Goal: Obtain resource: Obtain resource

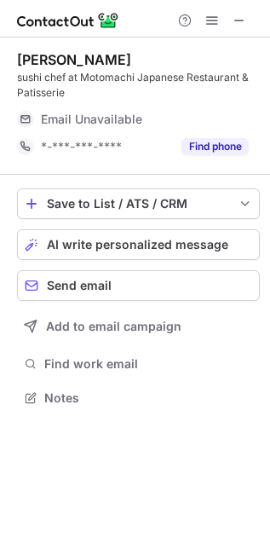
scroll to position [385, 270]
click at [246, 16] on span at bounding box center [240, 21] width 14 height 14
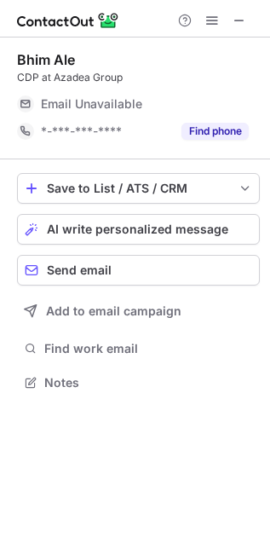
scroll to position [371, 270]
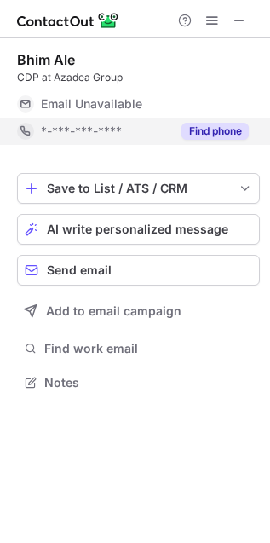
click at [236, 130] on button "Find phone" at bounding box center [215, 131] width 67 height 17
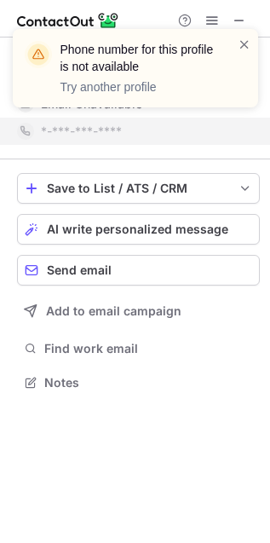
click at [253, 44] on div "Phone number for this profile is not available Try another profile" at bounding box center [135, 68] width 245 height 78
click at [244, 43] on span at bounding box center [245, 44] width 14 height 17
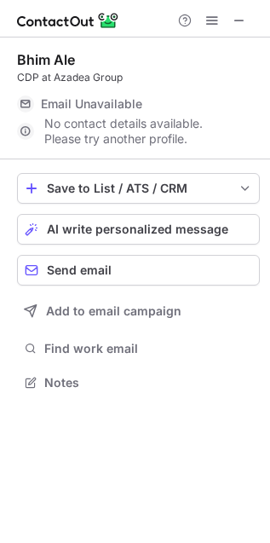
click at [243, 19] on div "Phone number for this profile is not available Try another profile" at bounding box center [135, 75] width 273 height 126
click at [243, 19] on span at bounding box center [240, 21] width 14 height 14
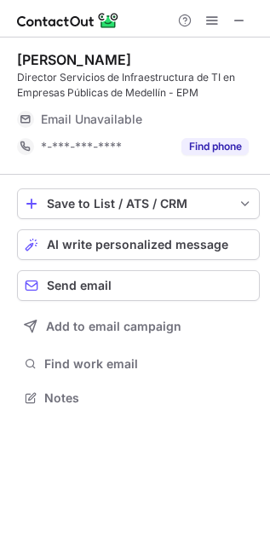
scroll to position [385, 270]
click at [233, 23] on span at bounding box center [240, 21] width 14 height 14
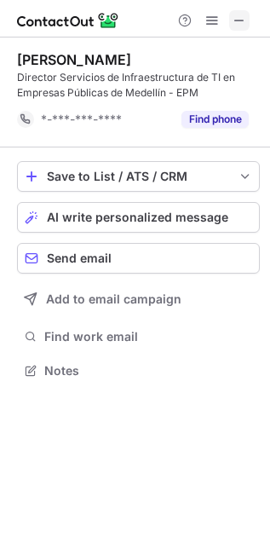
click at [235, 19] on span at bounding box center [240, 21] width 14 height 14
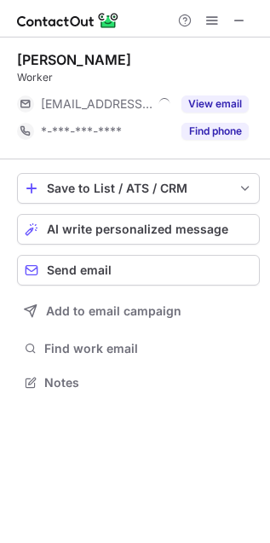
scroll to position [371, 270]
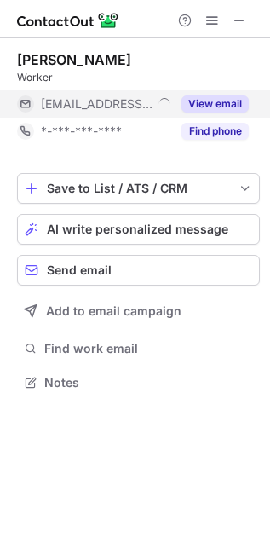
click at [228, 103] on button "View email" at bounding box center [215, 103] width 67 height 17
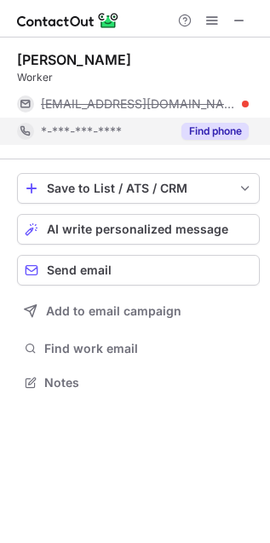
click at [232, 128] on button "Find phone" at bounding box center [215, 131] width 67 height 17
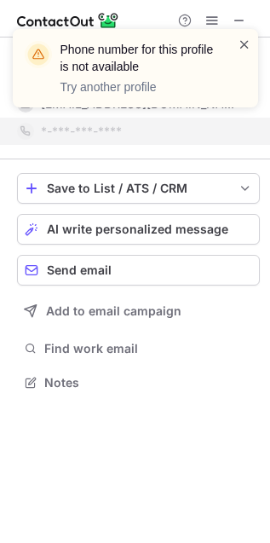
click at [245, 44] on span at bounding box center [245, 44] width 14 height 17
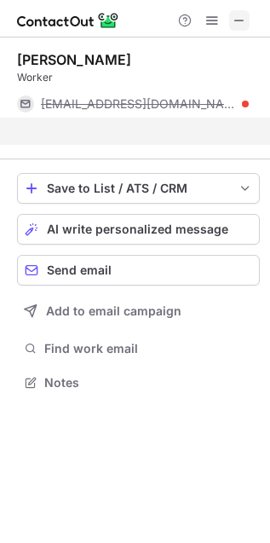
scroll to position [9, 9]
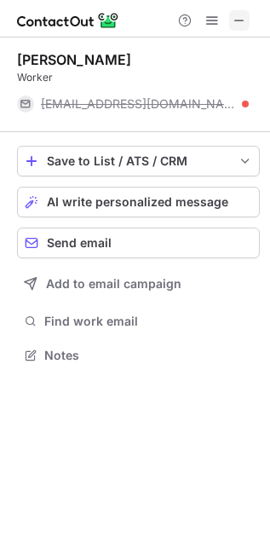
click at [234, 14] on span at bounding box center [240, 21] width 14 height 14
